Goal: Transaction & Acquisition: Purchase product/service

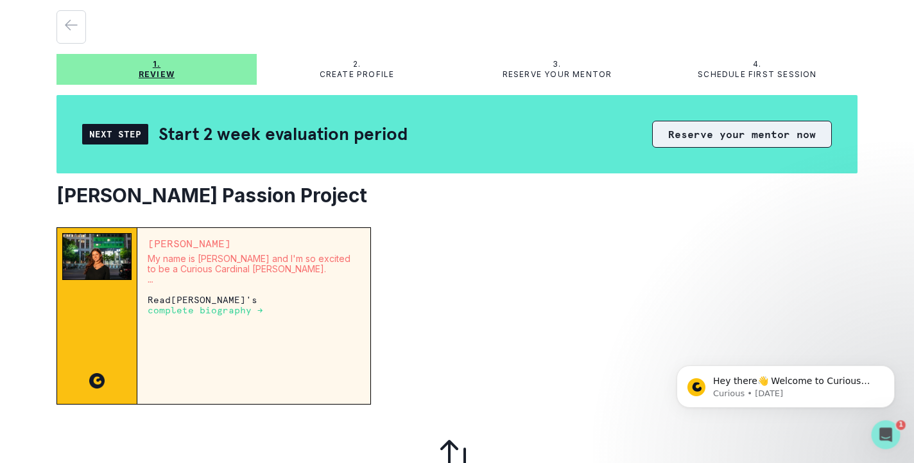
click at [726, 136] on button "Reserve your mentor now" at bounding box center [742, 134] width 180 height 27
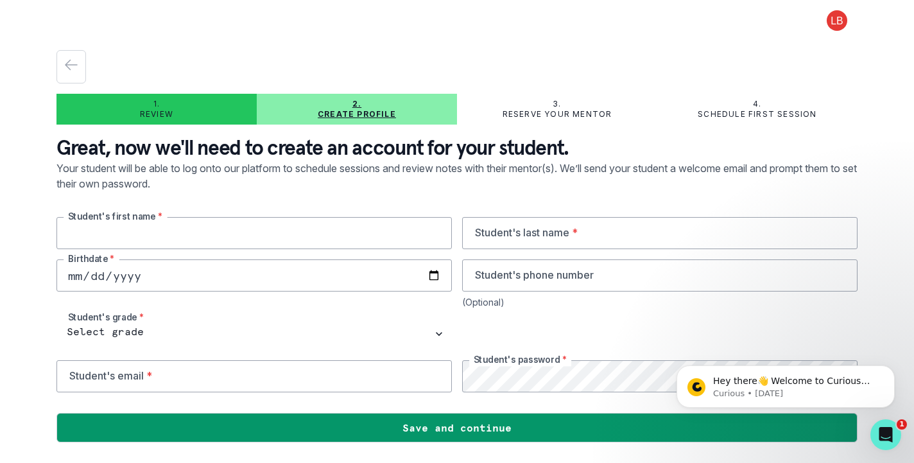
click at [247, 241] on input "text" at bounding box center [253, 233] width 395 height 32
type input "[PERSON_NAME]"
